Goal: Transaction & Acquisition: Purchase product/service

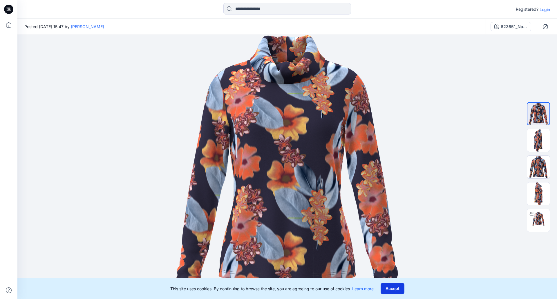
click at [392, 288] on button "Accept" at bounding box center [392, 289] width 24 height 12
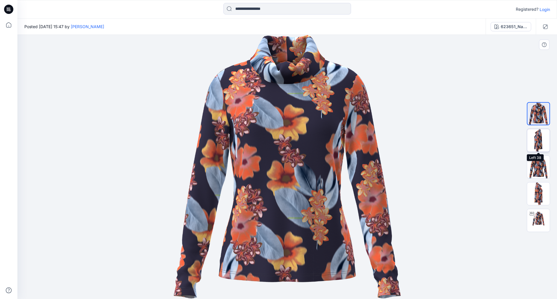
click at [531, 137] on img at bounding box center [538, 140] width 23 height 23
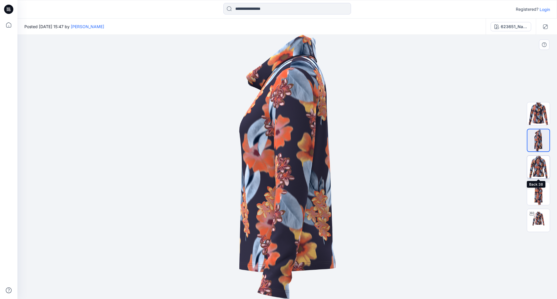
click at [542, 166] on img at bounding box center [538, 167] width 23 height 23
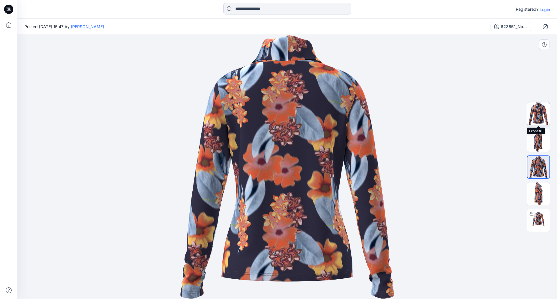
click at [538, 112] on img at bounding box center [538, 113] width 23 height 23
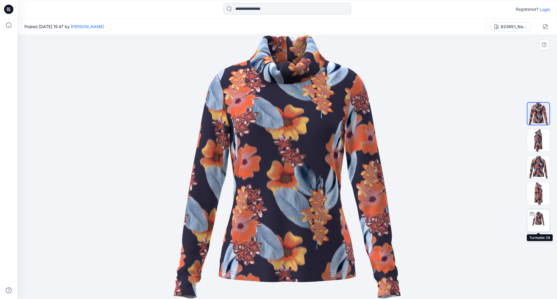
click at [536, 219] on img at bounding box center [538, 220] width 23 height 23
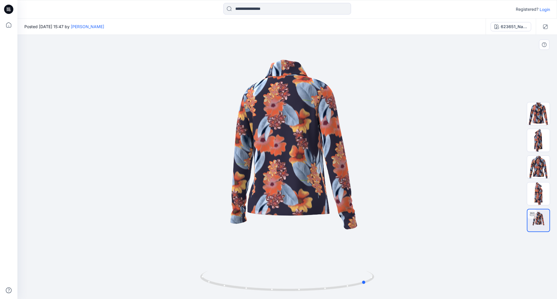
drag, startPoint x: 330, startPoint y: 191, endPoint x: 417, endPoint y: 186, distance: 87.1
click at [417, 186] on div at bounding box center [286, 167] width 539 height 264
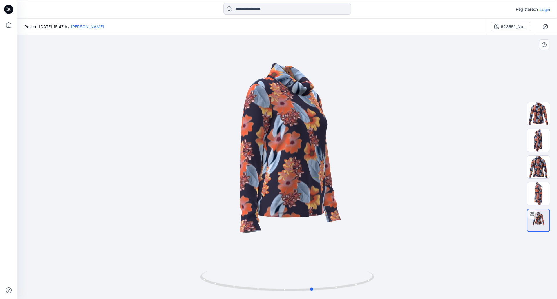
drag, startPoint x: 262, startPoint y: 172, endPoint x: 369, endPoint y: 173, distance: 107.0
click at [369, 173] on div at bounding box center [286, 167] width 539 height 264
click at [506, 29] on div "623651_Navy-Papaya-Printed" at bounding box center [513, 26] width 27 height 6
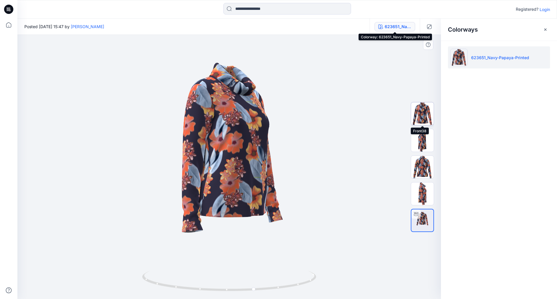
click at [423, 109] on img at bounding box center [422, 113] width 23 height 23
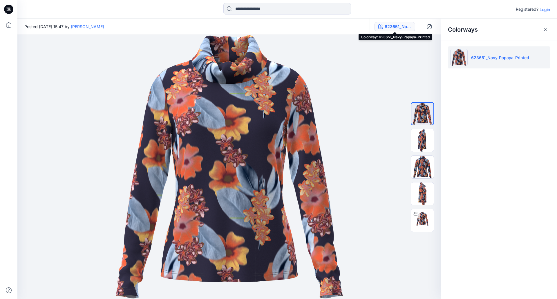
click at [401, 29] on div "623651_Navy-Papaya-Printed" at bounding box center [397, 26] width 27 height 6
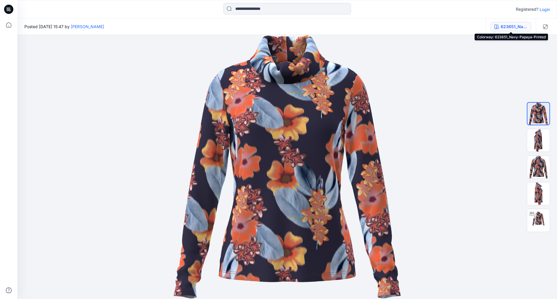
click at [503, 28] on div "623651_Navy-Papaya-Printed" at bounding box center [513, 26] width 27 height 6
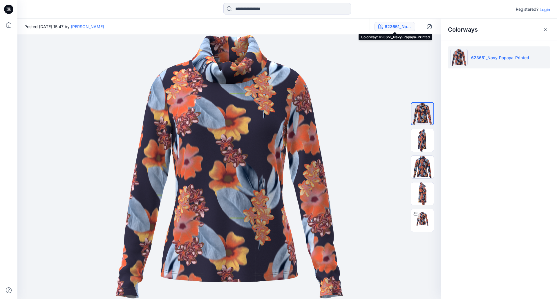
click at [385, 25] on div "623651_Navy-Papaya-Printed" at bounding box center [397, 26] width 27 height 6
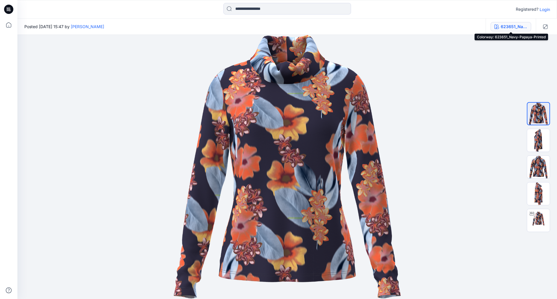
click at [505, 26] on div "623651_Navy-Papaya-Printed" at bounding box center [513, 26] width 27 height 6
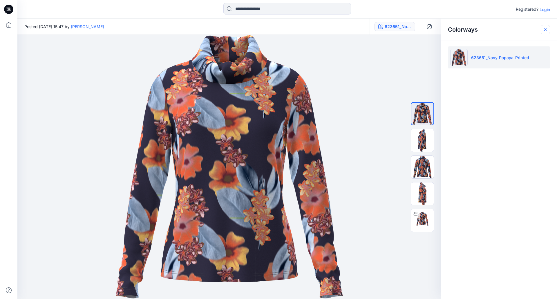
click at [545, 28] on icon "button" at bounding box center [545, 29] width 5 height 5
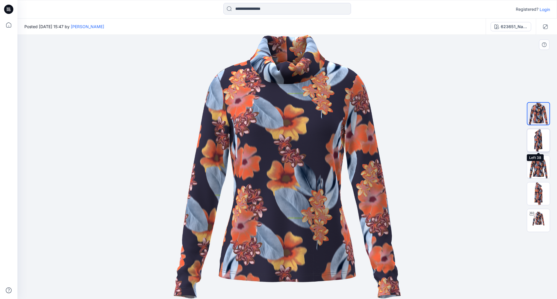
click at [539, 138] on img at bounding box center [538, 140] width 23 height 23
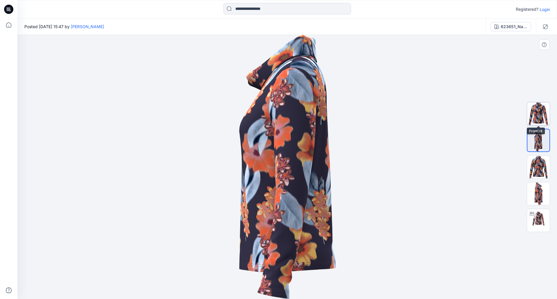
click at [542, 115] on img at bounding box center [538, 113] width 23 height 23
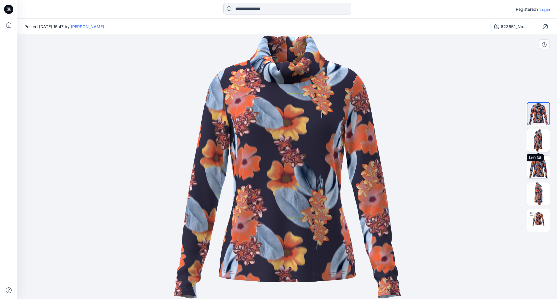
click at [539, 133] on img at bounding box center [538, 140] width 23 height 23
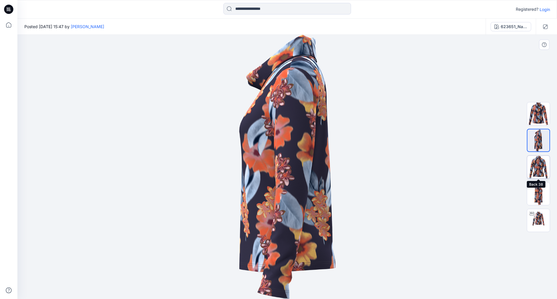
click at [539, 170] on img at bounding box center [538, 167] width 23 height 23
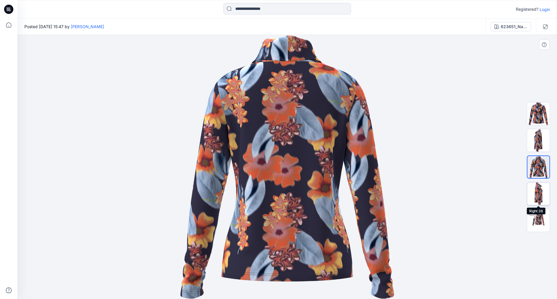
click at [536, 188] on img at bounding box center [538, 193] width 23 height 23
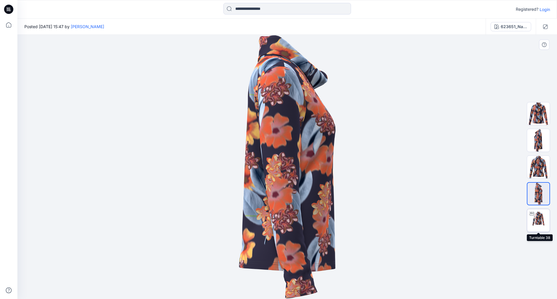
click at [541, 217] on img at bounding box center [538, 220] width 23 height 23
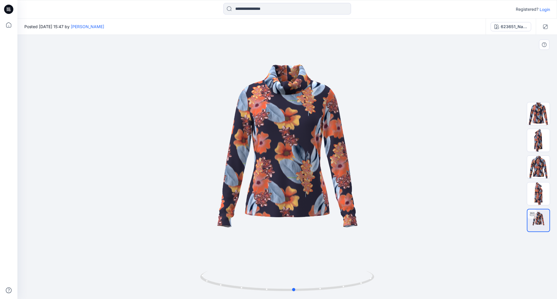
drag, startPoint x: 256, startPoint y: 154, endPoint x: 260, endPoint y: 166, distance: 12.6
click at [260, 166] on div at bounding box center [286, 167] width 539 height 264
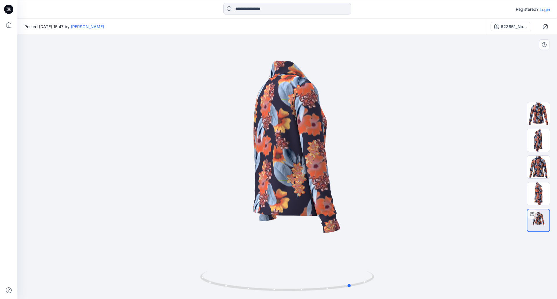
drag, startPoint x: 333, startPoint y: 168, endPoint x: 218, endPoint y: 164, distance: 114.6
click at [218, 164] on div at bounding box center [286, 167] width 539 height 264
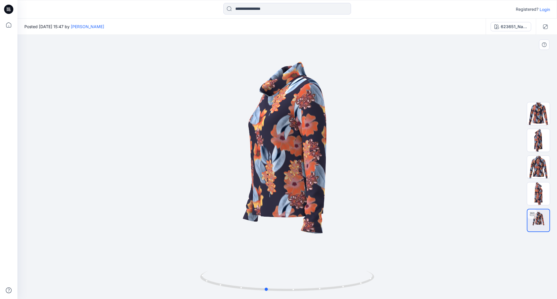
drag, startPoint x: 319, startPoint y: 163, endPoint x: 208, endPoint y: 168, distance: 111.4
click at [208, 168] on div at bounding box center [286, 167] width 539 height 264
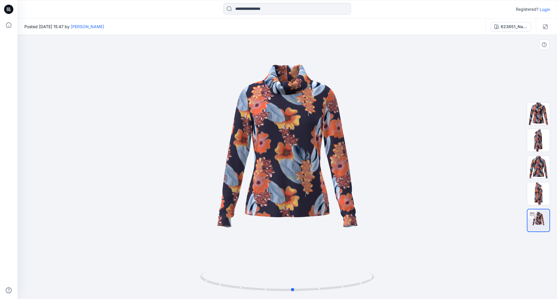
drag, startPoint x: 266, startPoint y: 150, endPoint x: 320, endPoint y: 151, distance: 53.9
click at [320, 151] on div at bounding box center [286, 167] width 539 height 264
drag, startPoint x: 543, startPoint y: 106, endPoint x: 543, endPoint y: 111, distance: 4.9
click at [543, 108] on img at bounding box center [538, 113] width 23 height 23
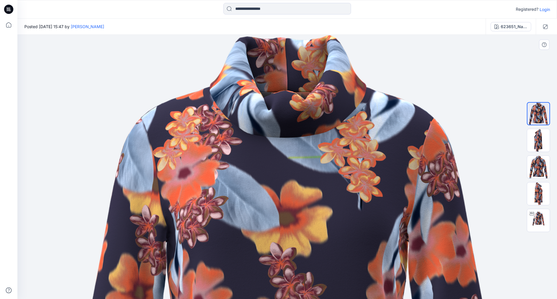
drag, startPoint x: 331, startPoint y: 76, endPoint x: 354, endPoint y: 263, distance: 188.7
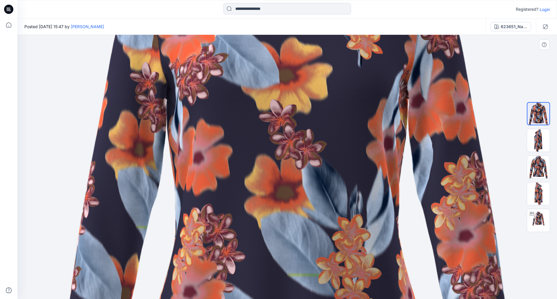
drag, startPoint x: 315, startPoint y: 218, endPoint x: 306, endPoint y: 75, distance: 143.5
click at [307, 78] on img at bounding box center [287, 168] width 476 height 552
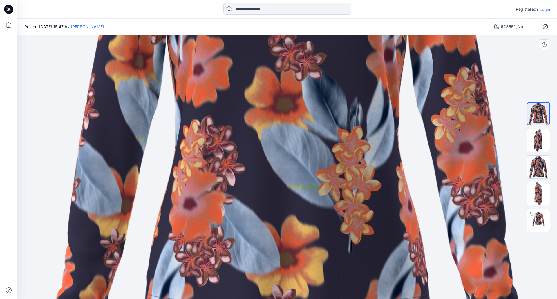
drag, startPoint x: 323, startPoint y: 190, endPoint x: 329, endPoint y: 99, distance: 91.2
click at [329, 99] on img at bounding box center [287, 80] width 476 height 552
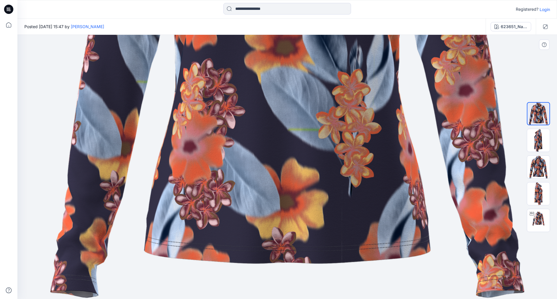
drag, startPoint x: 360, startPoint y: 204, endPoint x: 368, endPoint y: 148, distance: 56.6
click at [368, 148] on img at bounding box center [287, 22] width 476 height 552
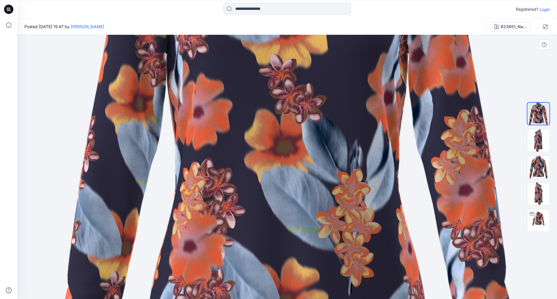
drag, startPoint x: 359, startPoint y: 105, endPoint x: 349, endPoint y: 240, distance: 135.8
click at [349, 240] on img at bounding box center [287, 122] width 476 height 552
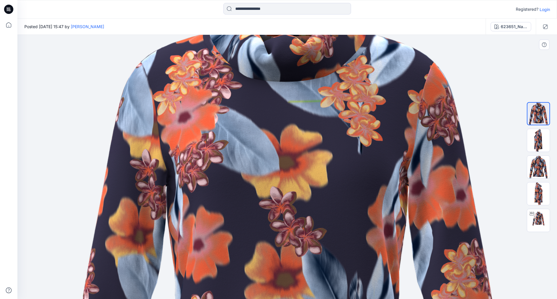
drag, startPoint x: 334, startPoint y: 98, endPoint x: 319, endPoint y: 213, distance: 115.5
click at [319, 213] on img at bounding box center [287, 255] width 476 height 552
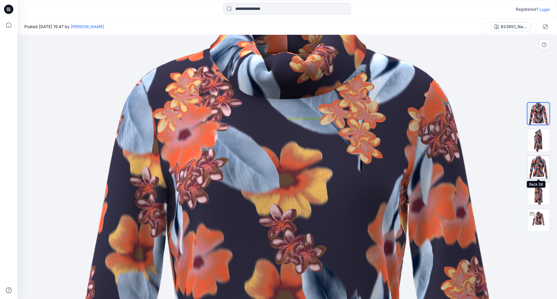
click at [539, 168] on img at bounding box center [538, 167] width 23 height 23
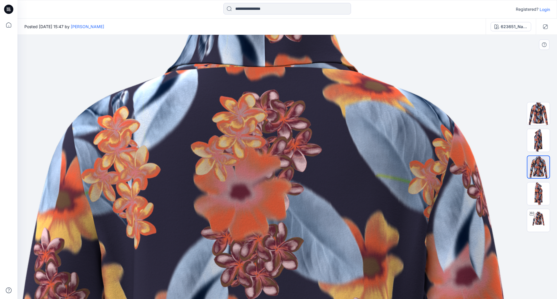
drag, startPoint x: 325, startPoint y: 100, endPoint x: 298, endPoint y: 290, distance: 192.0
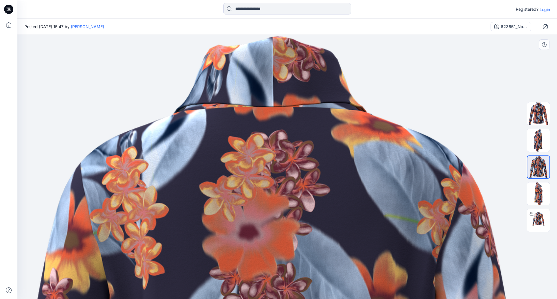
drag, startPoint x: 318, startPoint y: 159, endPoint x: 325, endPoint y: 237, distance: 78.9
